Goal: Check status: Check status

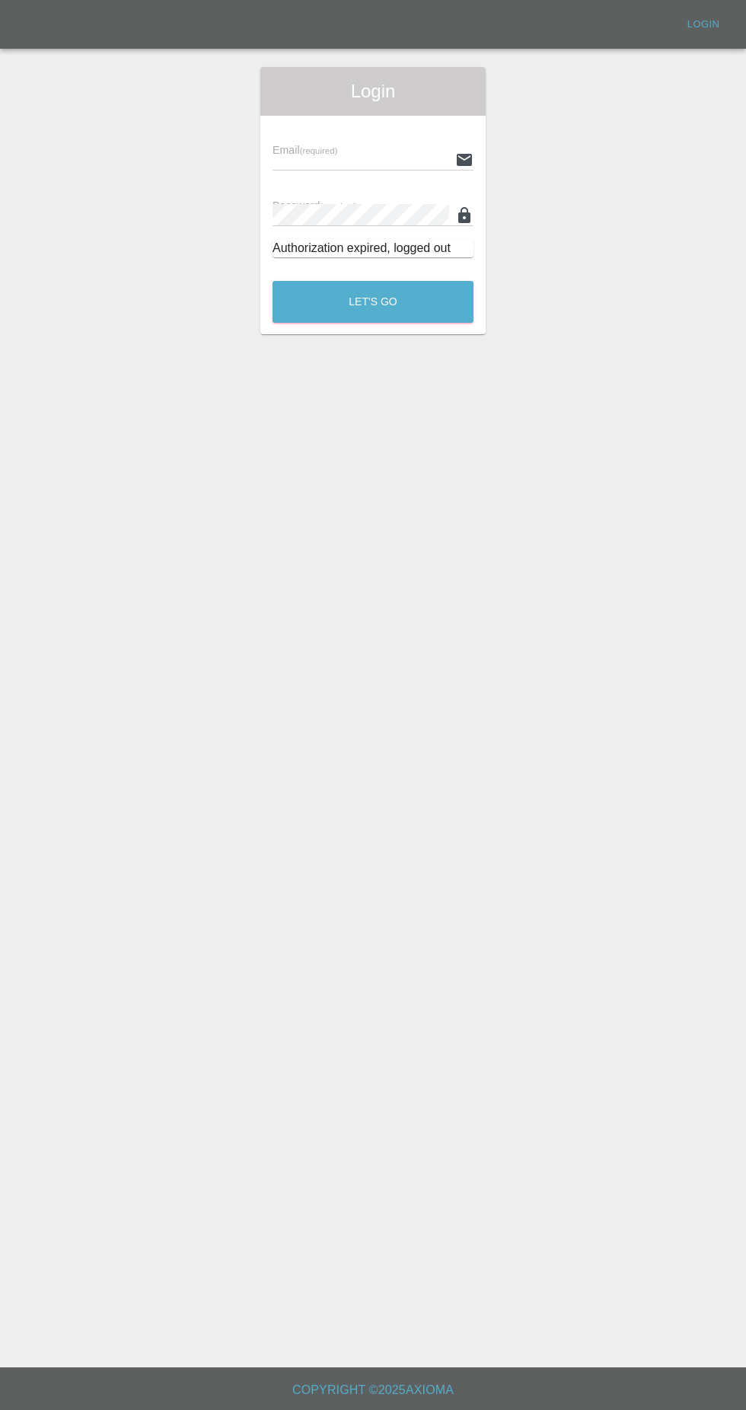
click at [357, 157] on input "text" at bounding box center [361, 159] width 177 height 22
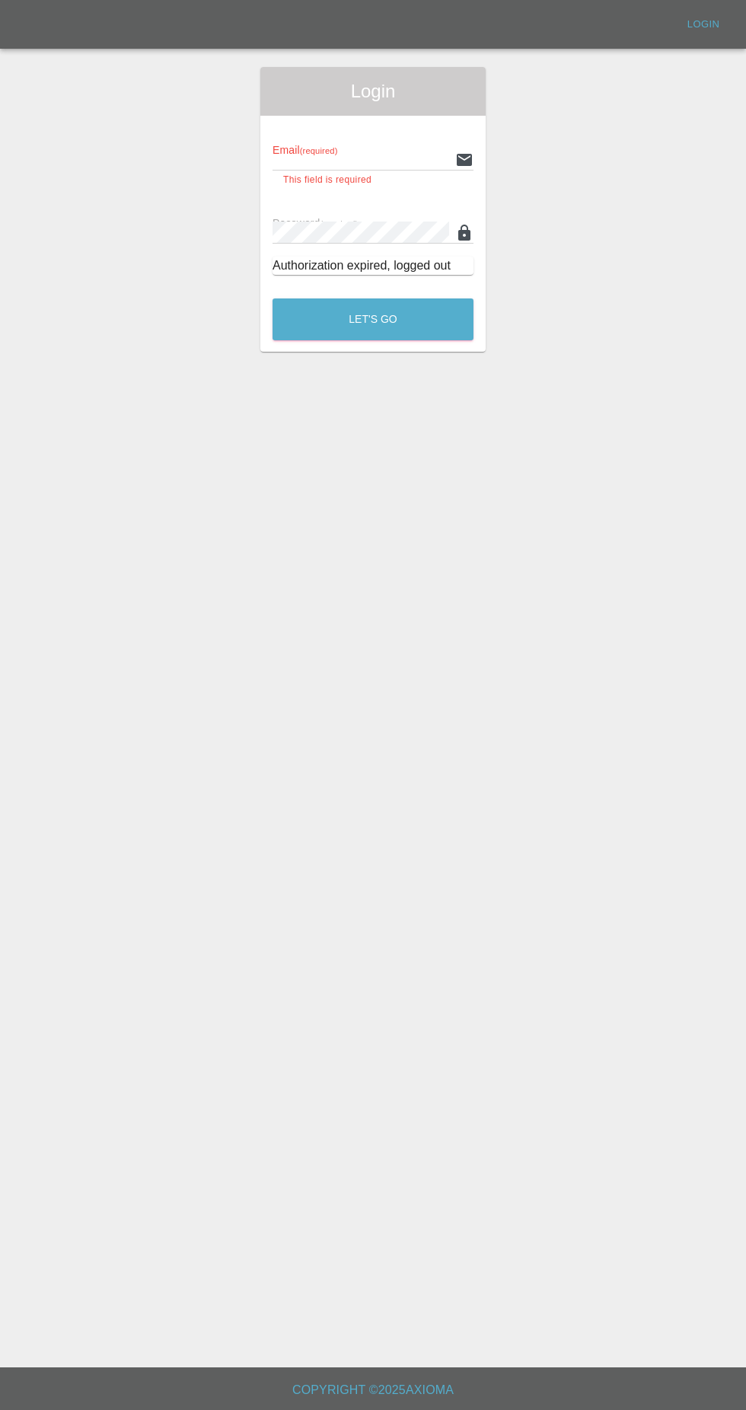
type input "[EMAIL_ADDRESS][DOMAIN_NAME]"
click at [273, 298] on button "Let's Go" at bounding box center [373, 319] width 201 height 42
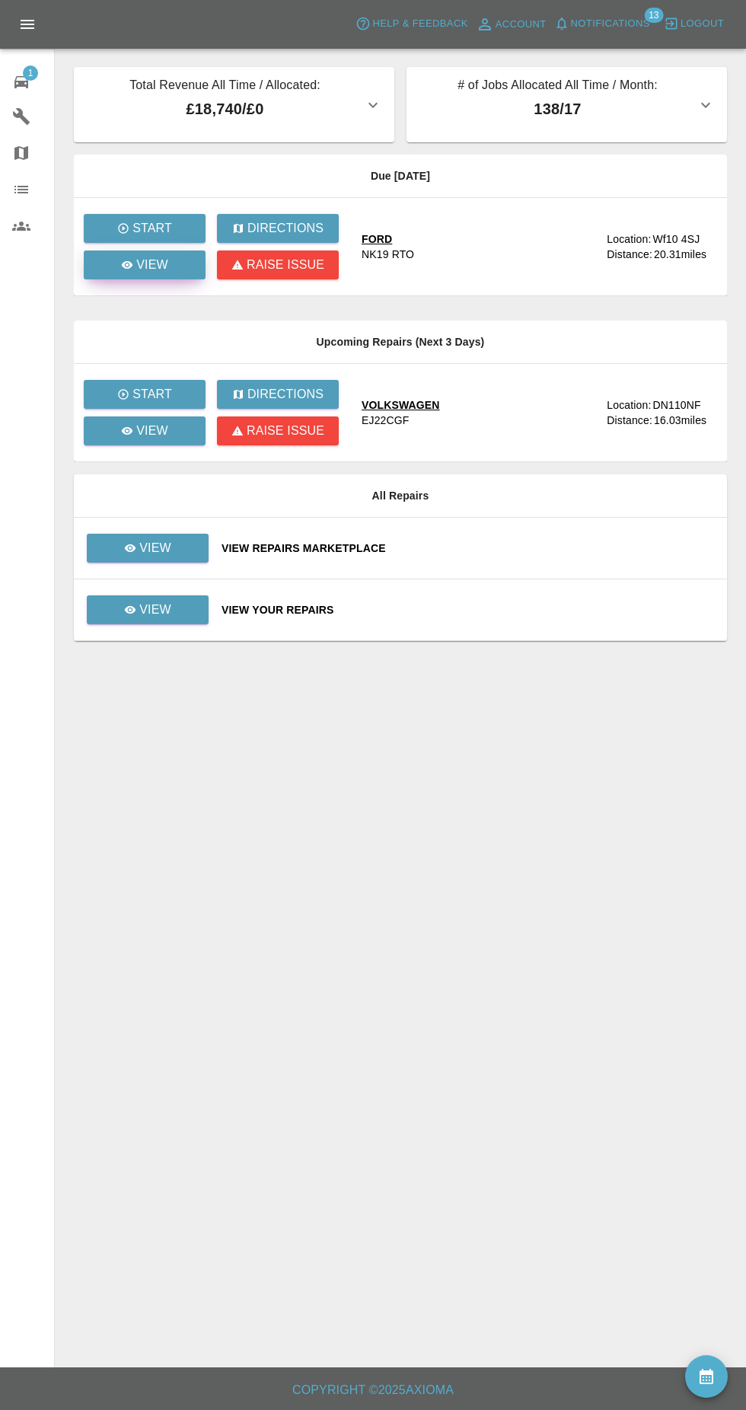
click at [154, 265] on p "View" at bounding box center [152, 265] width 32 height 18
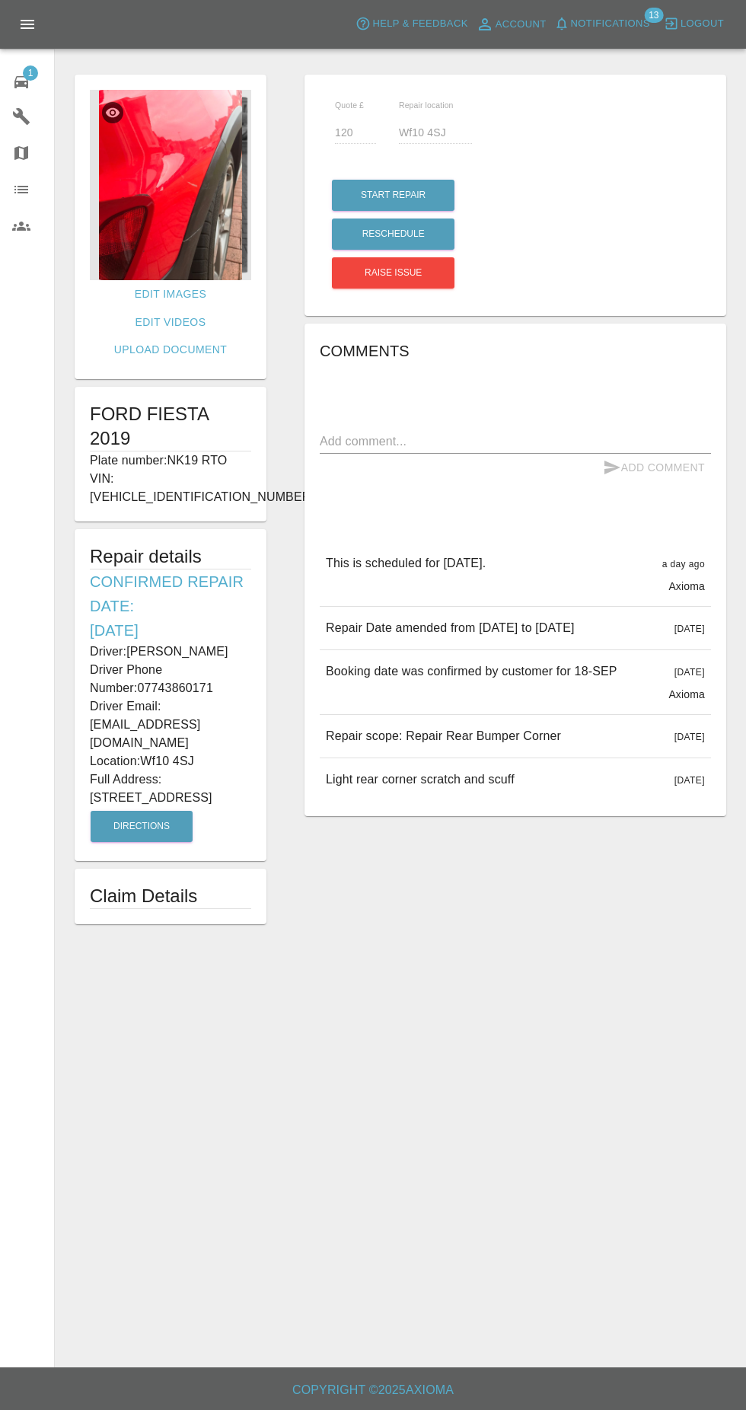
click at [183, 221] on img at bounding box center [170, 185] width 161 height 190
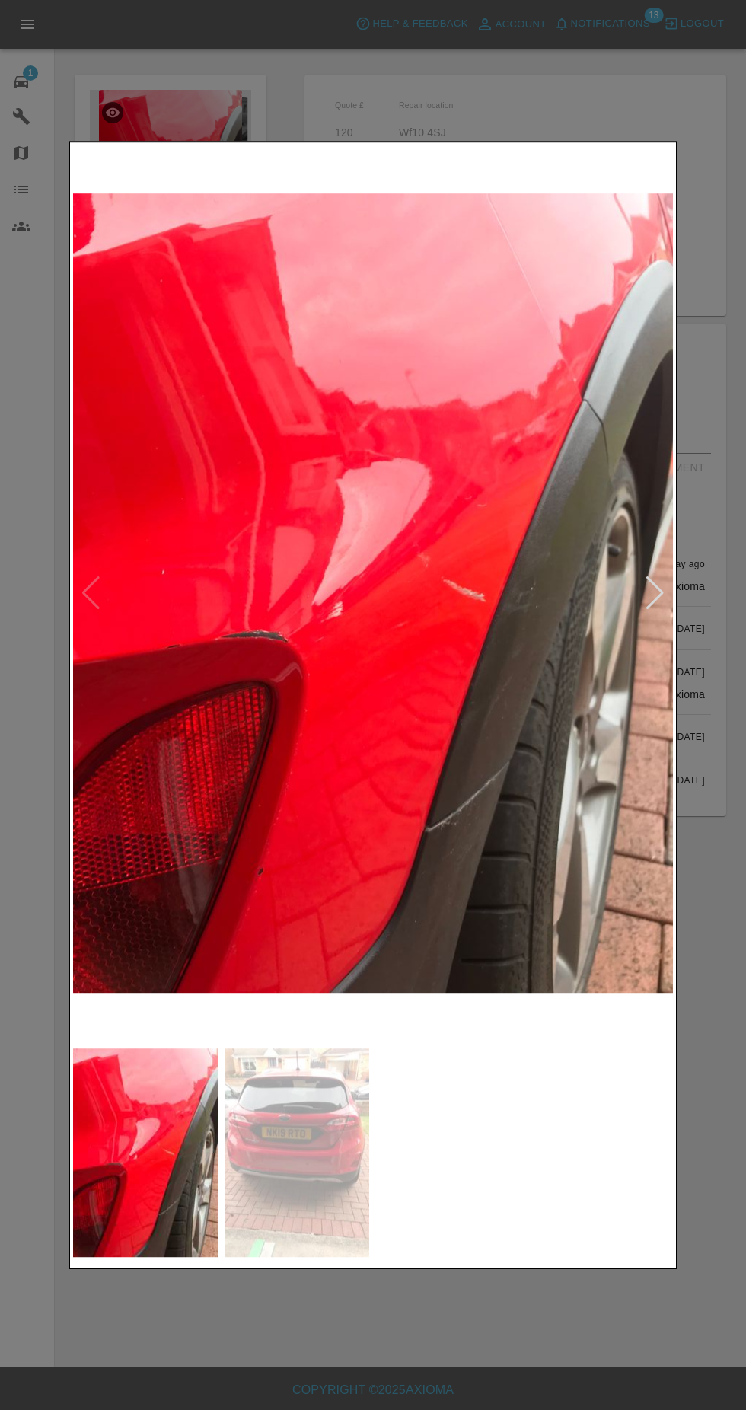
click at [290, 1147] on img at bounding box center [297, 1152] width 145 height 209
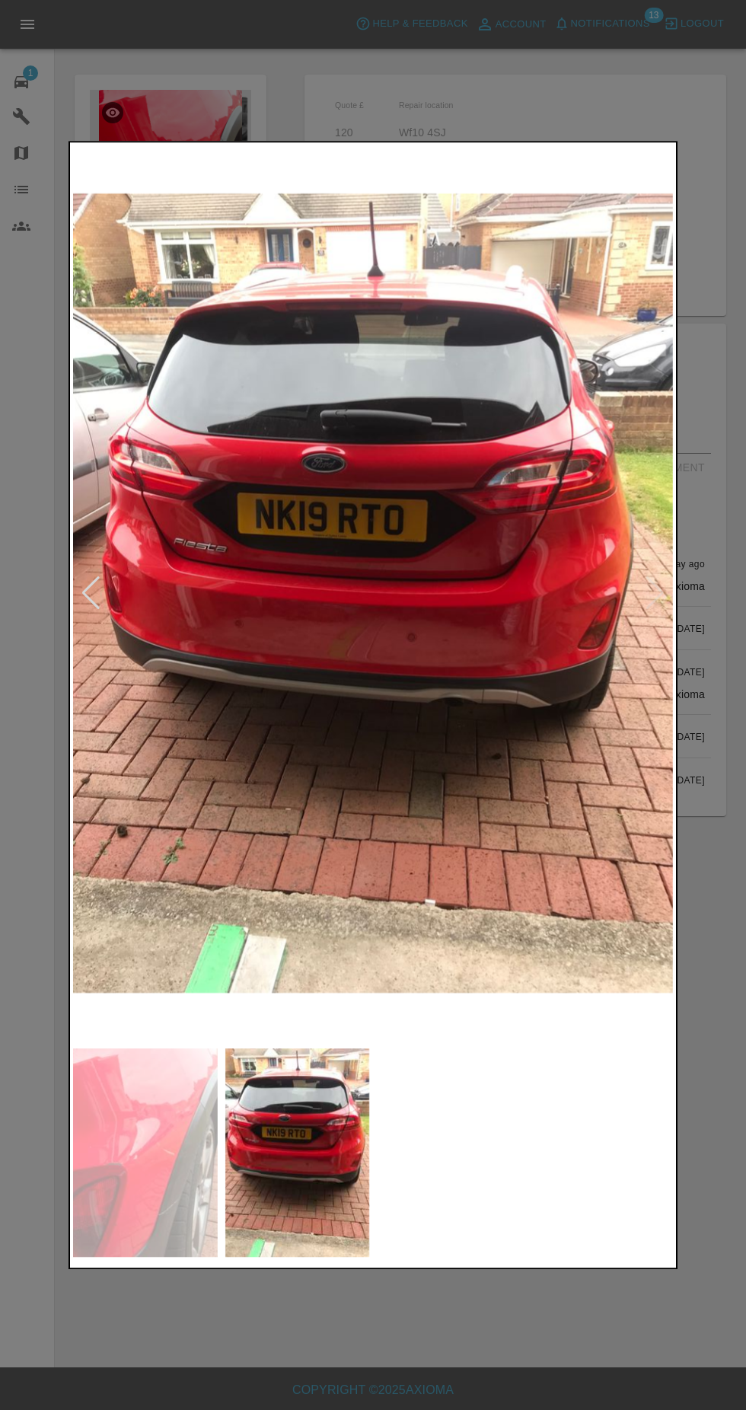
click at [559, 861] on img at bounding box center [373, 592] width 600 height 895
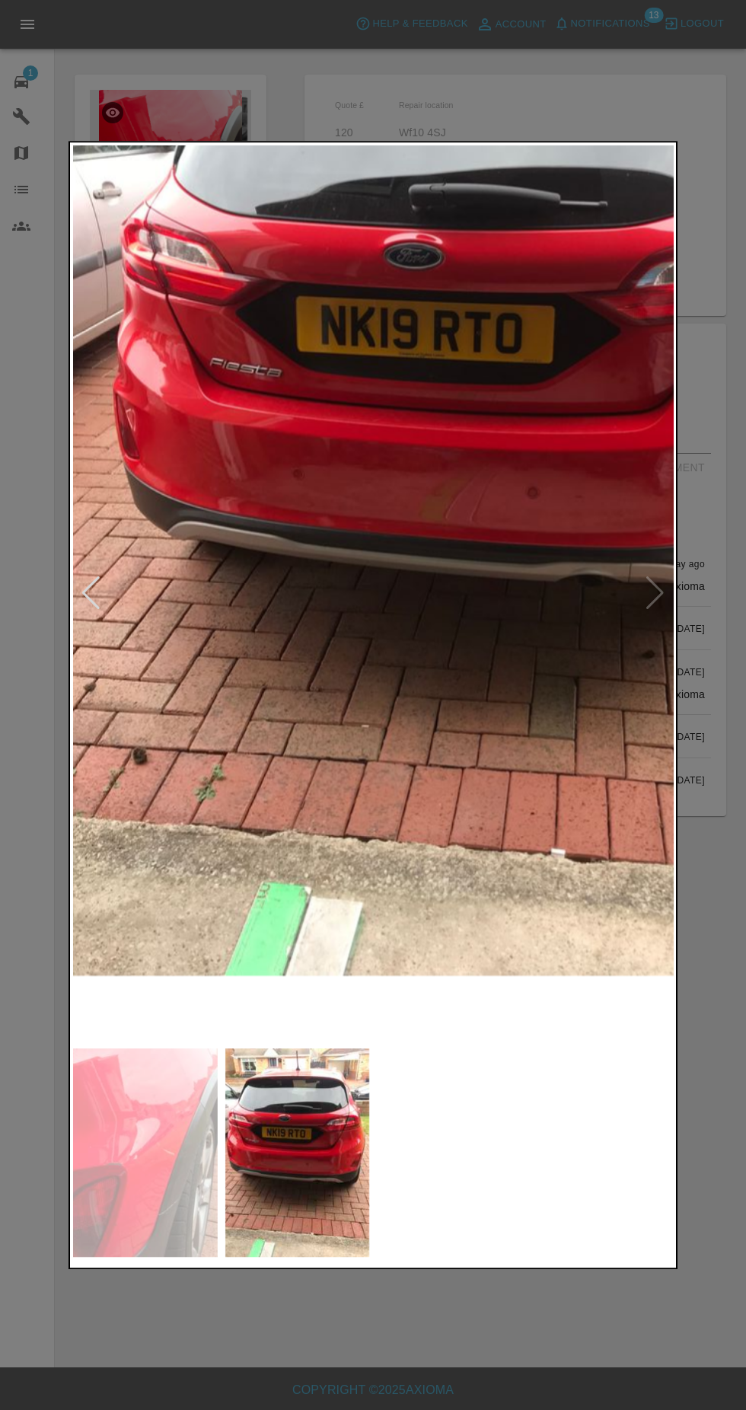
click at [158, 1160] on img at bounding box center [145, 1152] width 145 height 209
